Goal: Information Seeking & Learning: Stay updated

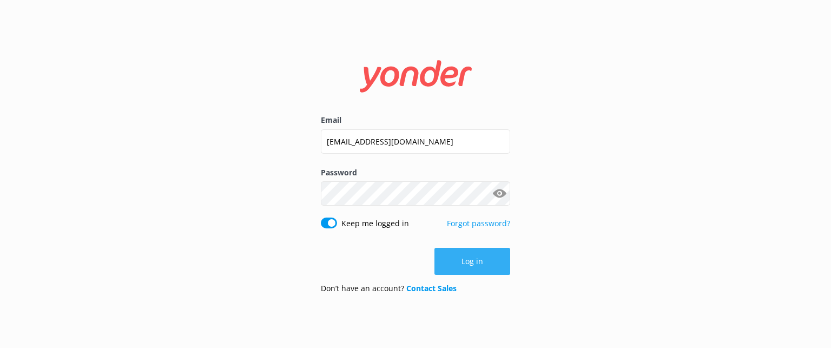
click at [497, 268] on button "Log in" at bounding box center [473, 261] width 76 height 27
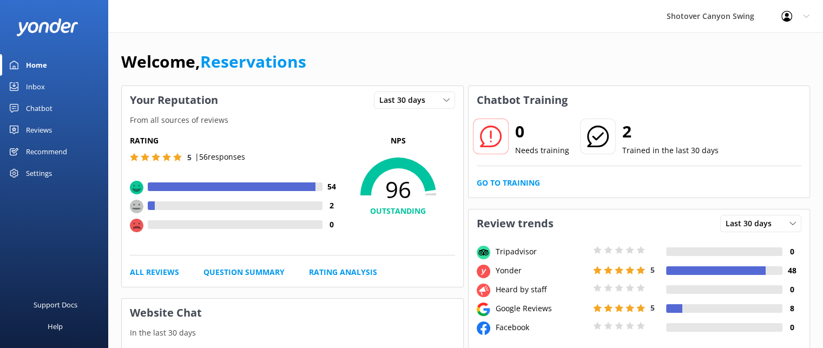
click at [50, 127] on div "Reviews" at bounding box center [39, 130] width 26 height 22
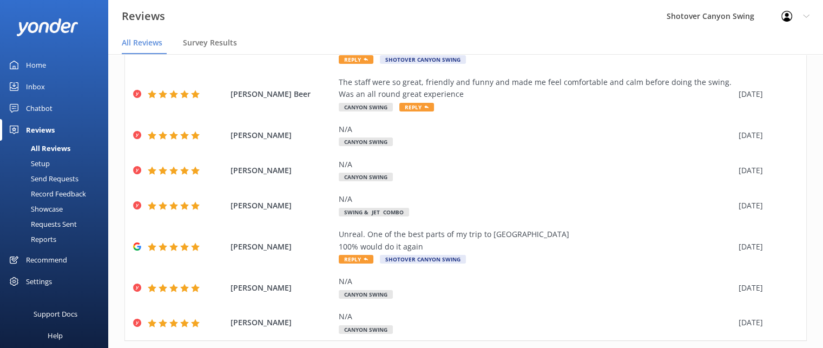
scroll to position [195, 0]
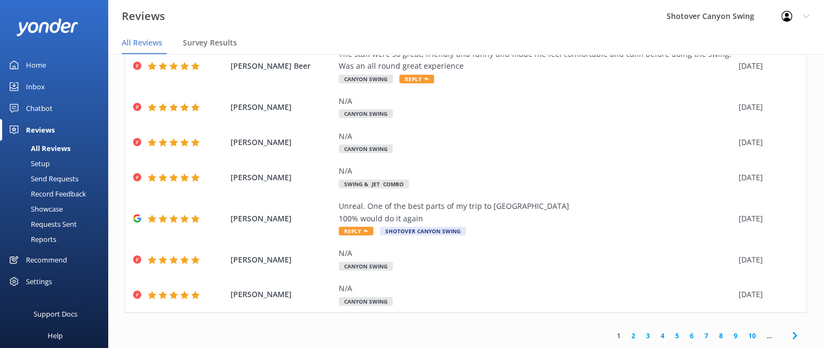
click at [626, 336] on link "2" at bounding box center [633, 336] width 15 height 10
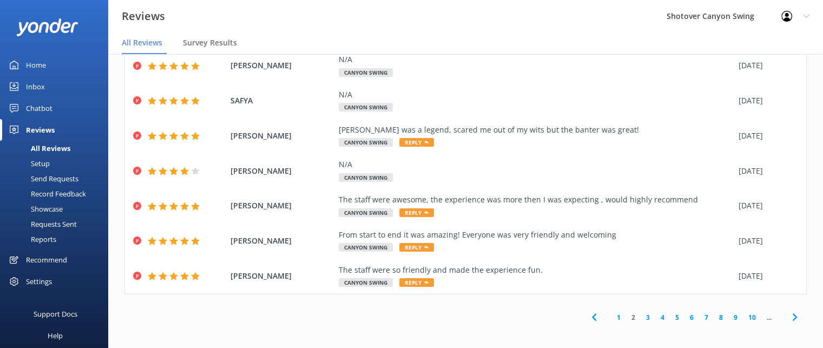
scroll to position [19, 0]
click at [642, 316] on link "3" at bounding box center [648, 317] width 15 height 10
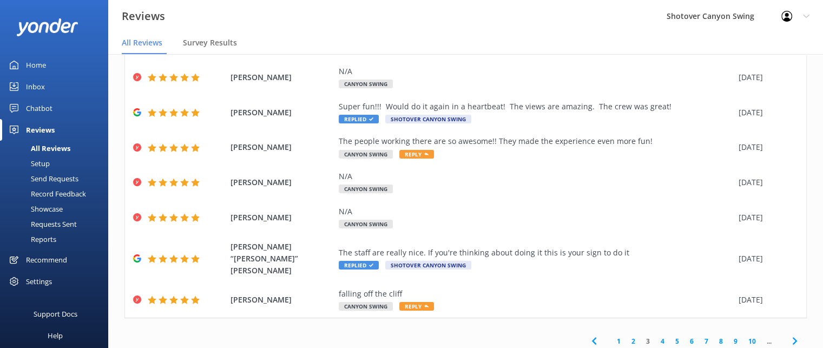
scroll to position [170, 0]
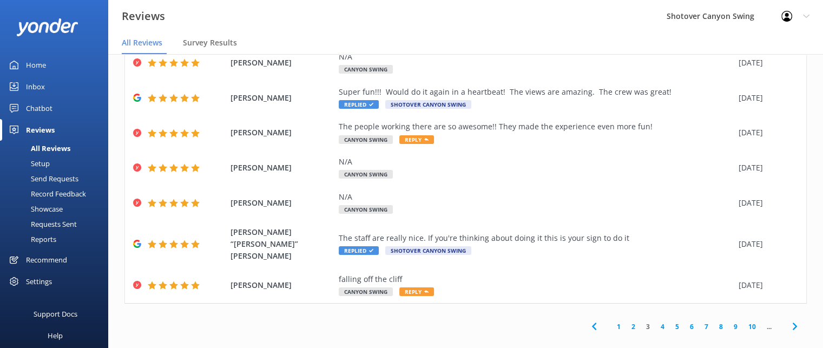
click at [655, 321] on link "4" at bounding box center [662, 326] width 15 height 10
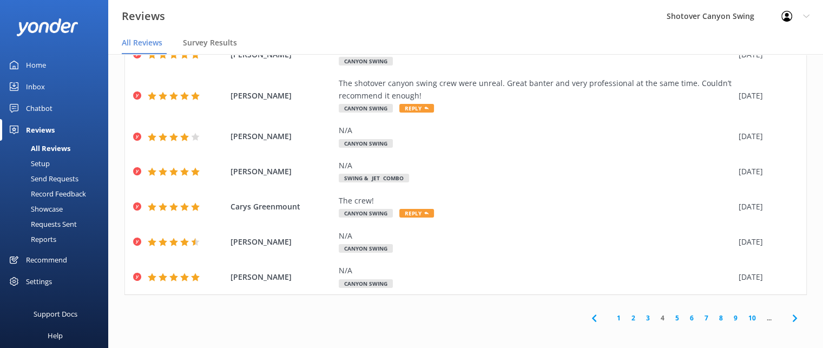
scroll to position [170, 0]
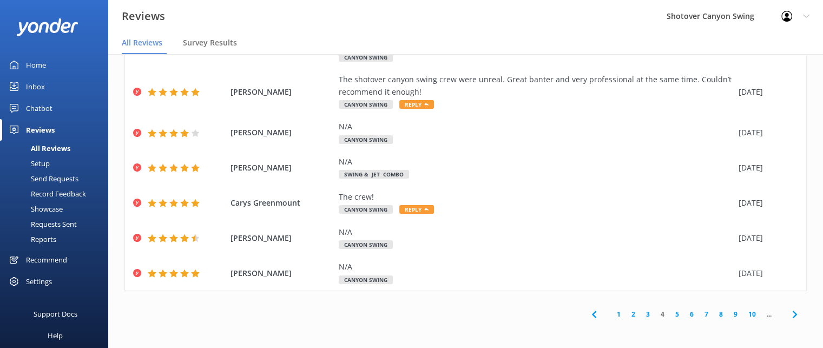
click at [670, 314] on link "5" at bounding box center [677, 314] width 15 height 10
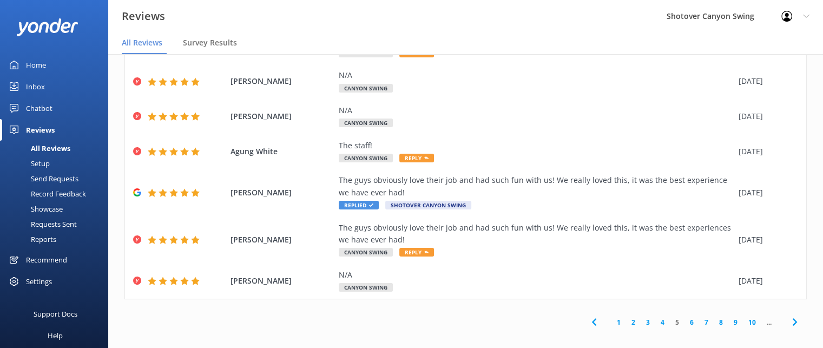
scroll to position [175, 0]
click at [685, 320] on link "6" at bounding box center [692, 322] width 15 height 10
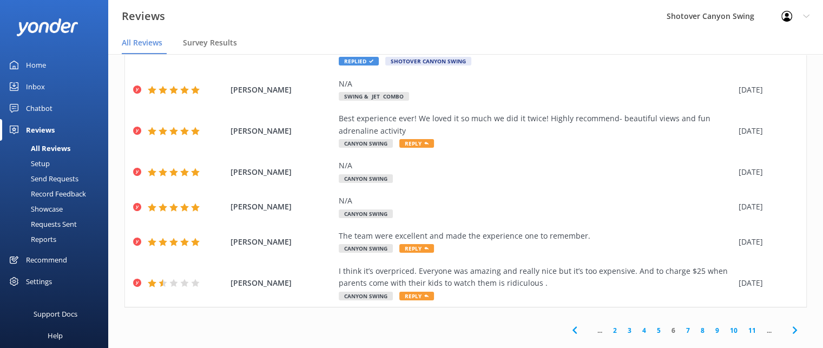
scroll to position [179, 0]
click at [681, 330] on link "7" at bounding box center [688, 330] width 15 height 10
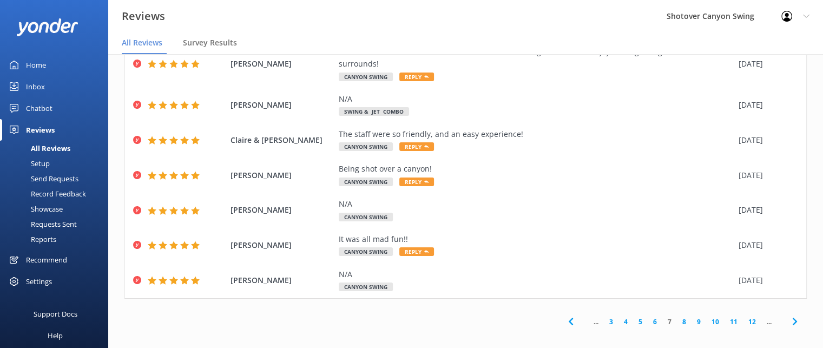
scroll to position [175, 0]
click at [677, 320] on link "8" at bounding box center [684, 322] width 15 height 10
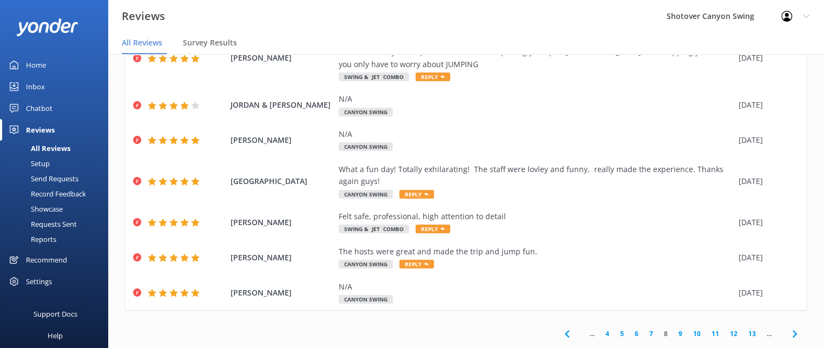
scroll to position [195, 0]
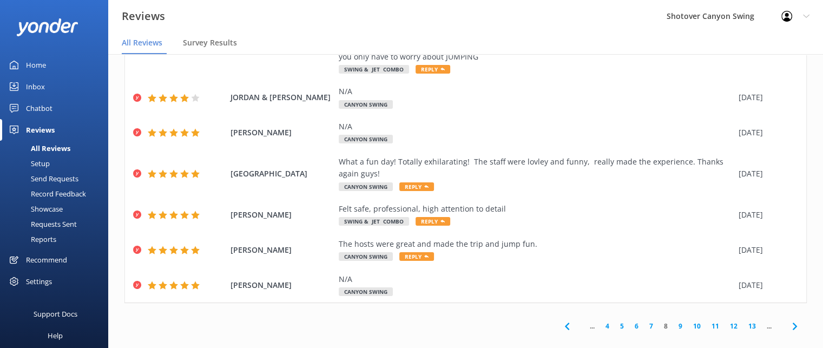
click at [673, 321] on link "9" at bounding box center [680, 326] width 15 height 10
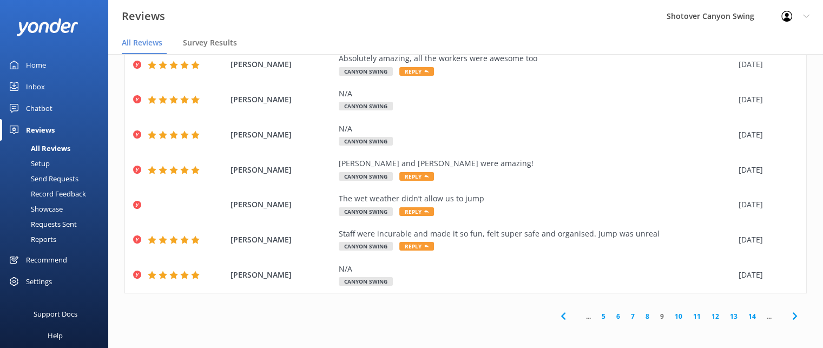
scroll to position [182, 0]
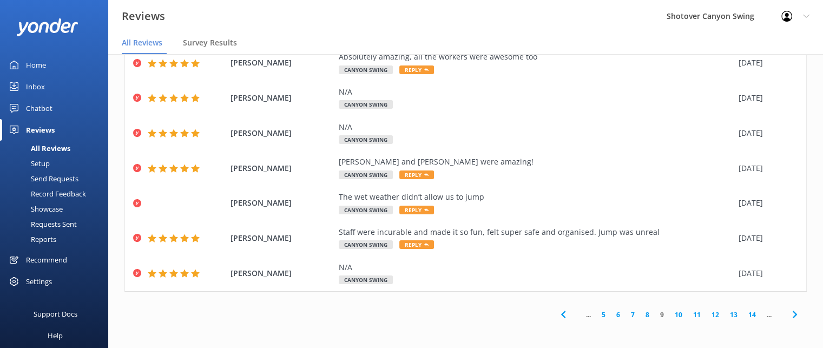
click at [671, 313] on link "10" at bounding box center [679, 315] width 18 height 10
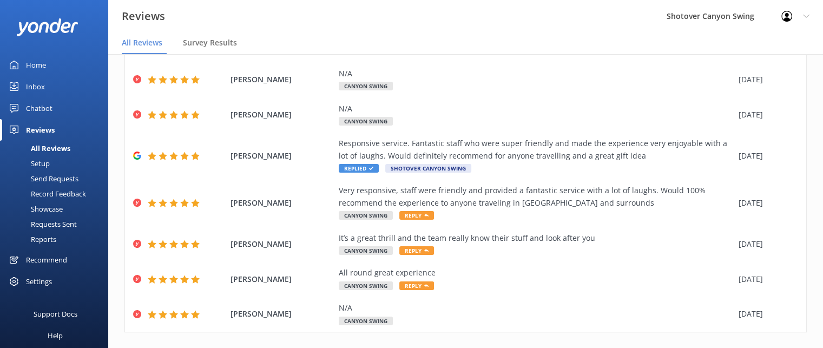
scroll to position [195, 0]
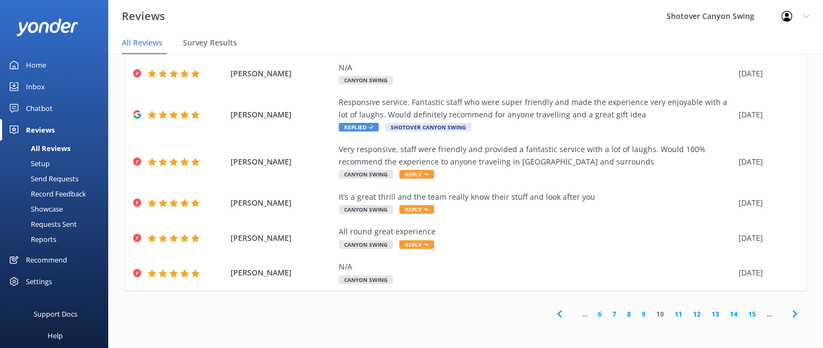
click at [672, 311] on link "11" at bounding box center [679, 314] width 18 height 10
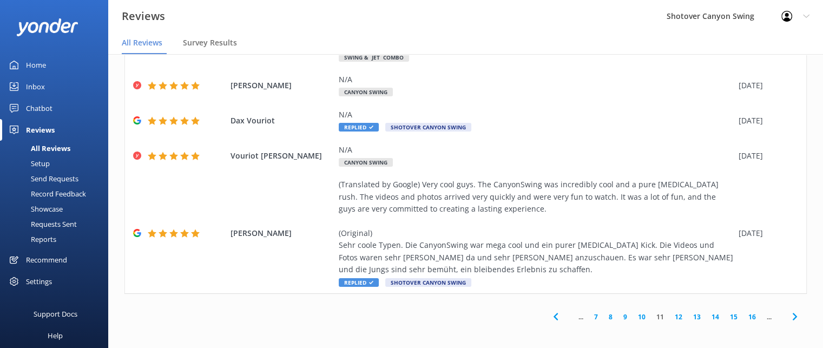
scroll to position [255, 0]
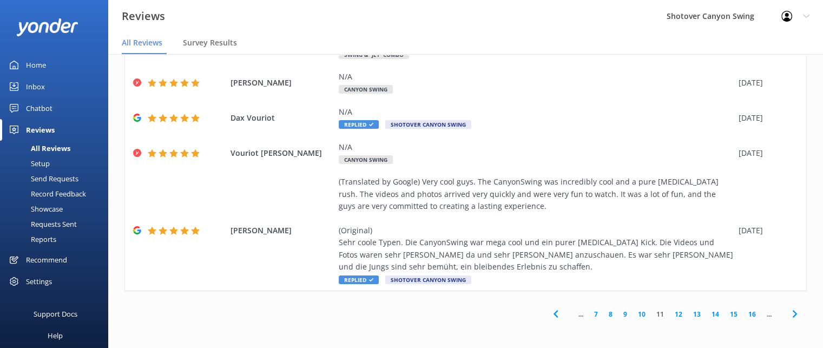
click at [671, 316] on link "12" at bounding box center [679, 314] width 18 height 10
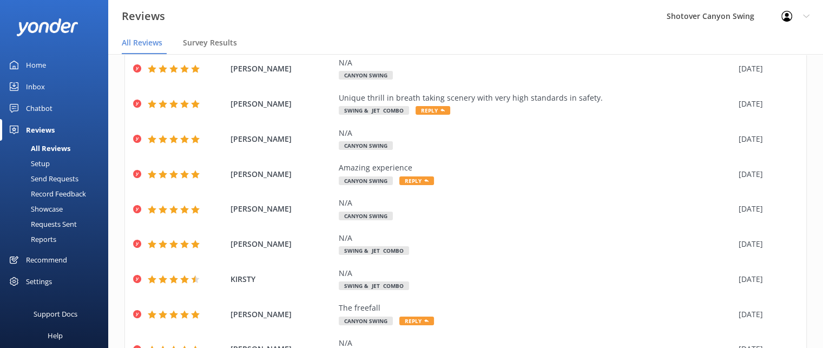
scroll to position [158, 0]
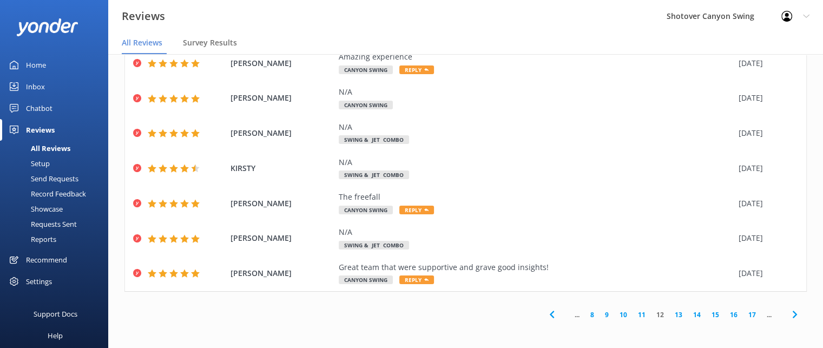
click at [670, 316] on link "13" at bounding box center [679, 315] width 18 height 10
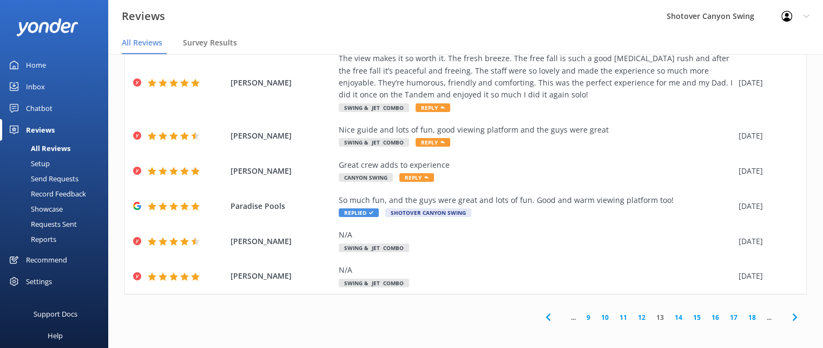
scroll to position [195, 0]
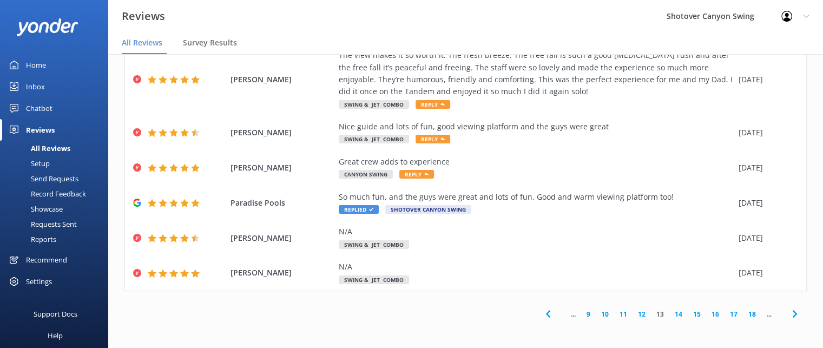
click at [670, 316] on link "14" at bounding box center [679, 314] width 18 height 10
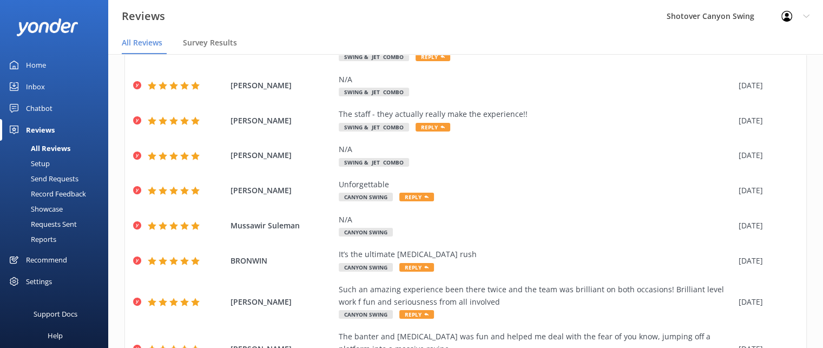
scroll to position [182, 0]
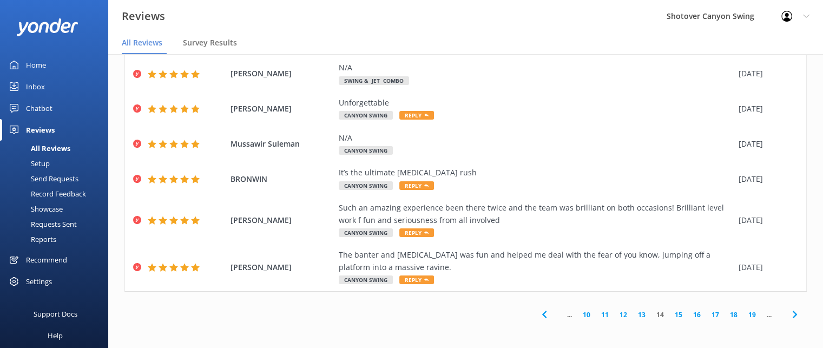
click at [672, 316] on link "15" at bounding box center [679, 315] width 18 height 10
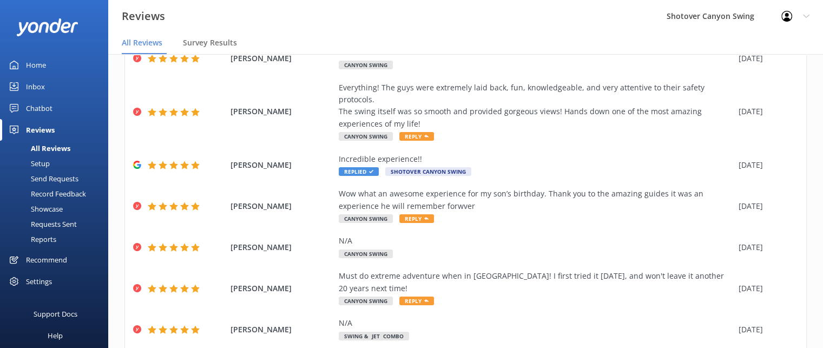
scroll to position [219, 0]
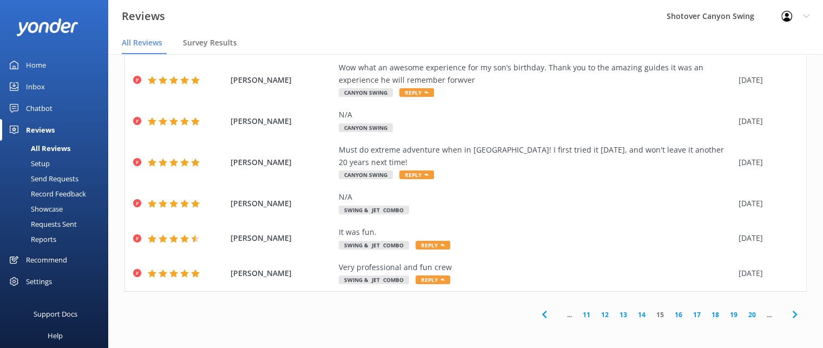
click at [671, 316] on link "16" at bounding box center [679, 315] width 18 height 10
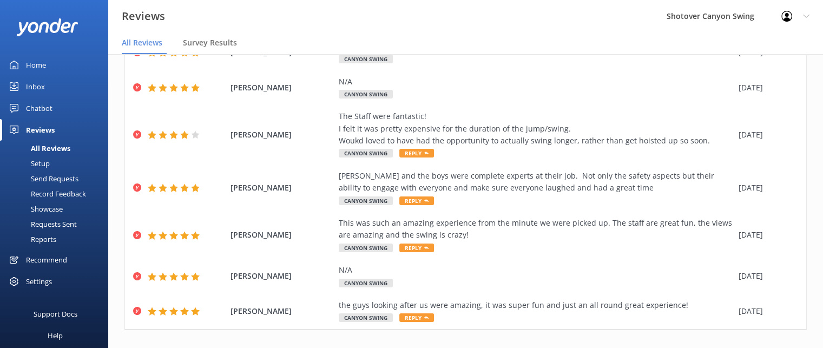
scroll to position [219, 0]
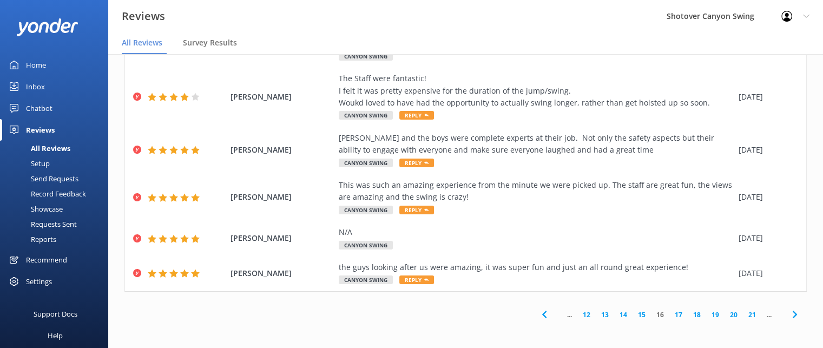
click at [706, 316] on link "19" at bounding box center [715, 315] width 18 height 10
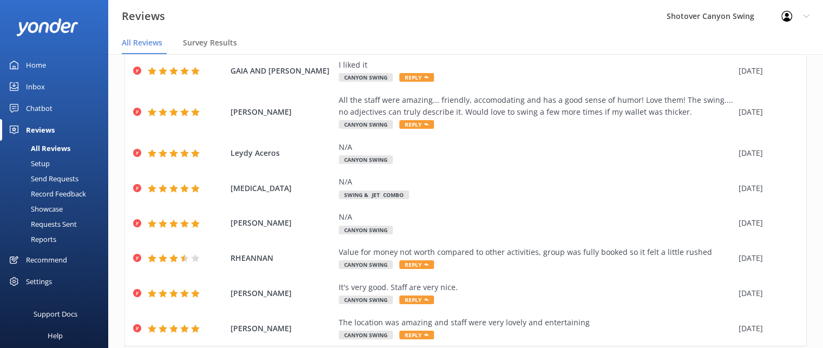
scroll to position [207, 0]
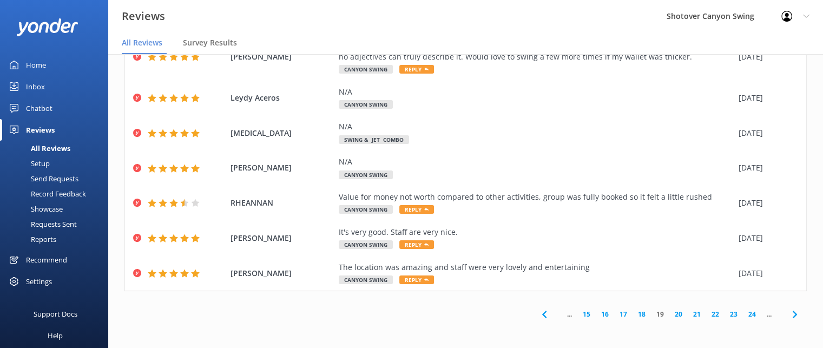
click at [670, 316] on link "20" at bounding box center [679, 314] width 18 height 10
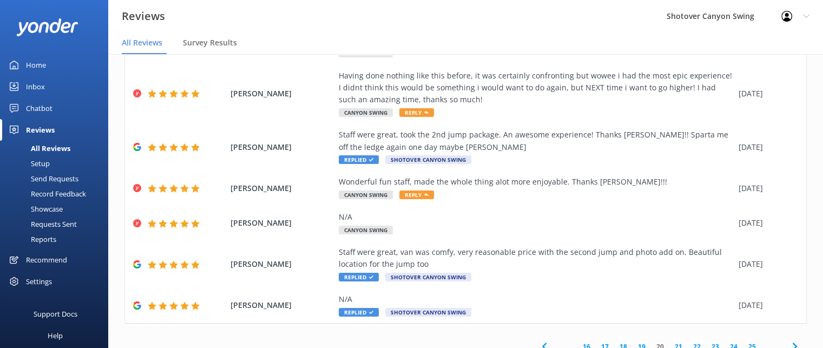
scroll to position [255, 0]
